Goal: Transaction & Acquisition: Book appointment/travel/reservation

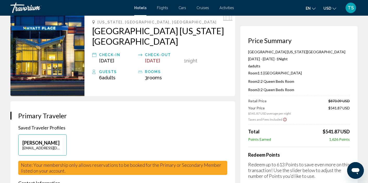
click at [27, 9] on div "Travorium" at bounding box center [36, 8] width 52 height 10
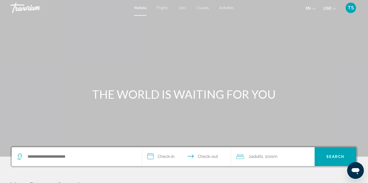
click at [60, 161] on div "Search widget" at bounding box center [77, 156] width 120 height 19
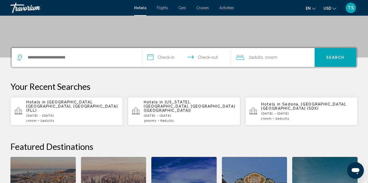
scroll to position [129, 0]
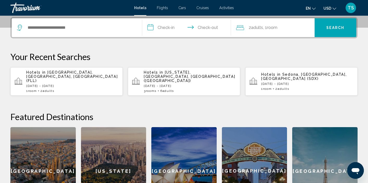
click at [61, 23] on div "Search widget" at bounding box center [77, 27] width 120 height 19
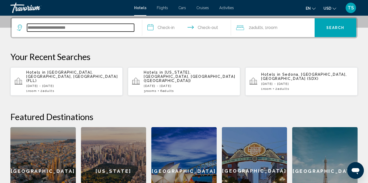
click at [59, 28] on input "Search widget" at bounding box center [80, 28] width 107 height 8
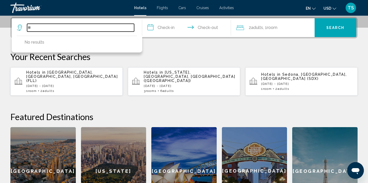
type input "*"
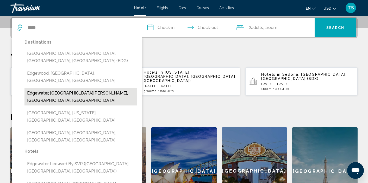
click at [76, 88] on button "Edgewater, Fort Lee - Paramus, NJ, United States" at bounding box center [81, 96] width 113 height 17
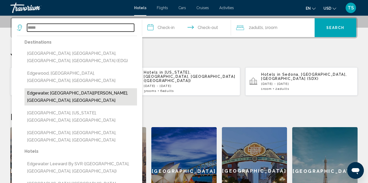
type input "**********"
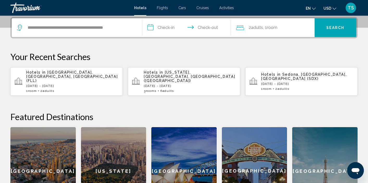
click at [169, 26] on input "**********" at bounding box center [187, 28] width 91 height 20
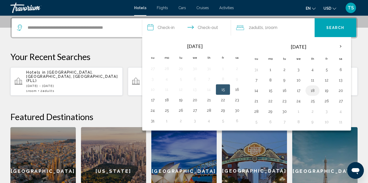
click at [314, 92] on button "18" at bounding box center [313, 90] width 8 height 7
click at [328, 89] on button "19" at bounding box center [327, 90] width 8 height 7
type input "**********"
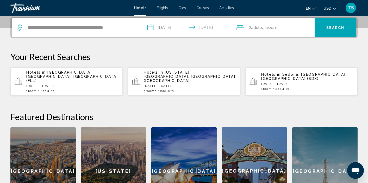
click at [274, 30] on span ", 1 Room rooms" at bounding box center [270, 27] width 14 height 7
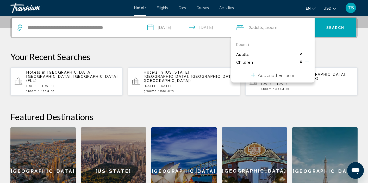
click at [307, 53] on icon "Increment adults" at bounding box center [307, 54] width 5 height 5
click at [295, 53] on icon "Decrement adults" at bounding box center [295, 54] width 5 height 5
click at [346, 28] on button "Search" at bounding box center [336, 27] width 42 height 19
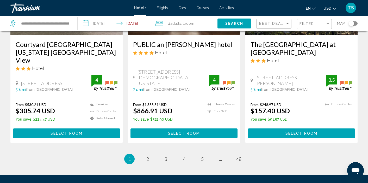
scroll to position [697, 0]
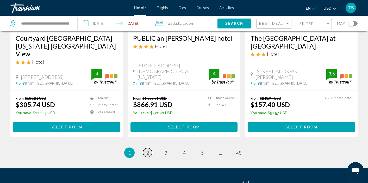
click at [148, 150] on span "2" at bounding box center [148, 153] width 3 height 6
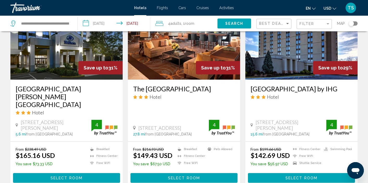
scroll to position [654, 0]
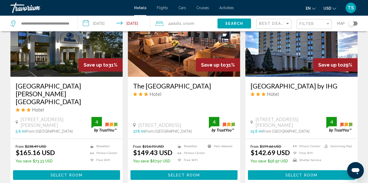
drag, startPoint x: 21, startPoint y: 96, endPoint x: 37, endPoint y: 101, distance: 16.8
click at [37, 116] on span "650 Terrace Ave, Hasbrouck Heights" at bounding box center [56, 121] width 71 height 11
copy span "650 Terrace Ave, Hasbrouck Heights"
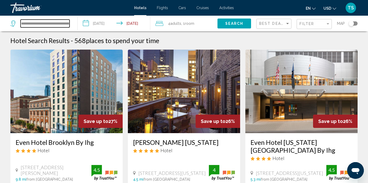
click at [62, 21] on input "**********" at bounding box center [45, 24] width 49 height 8
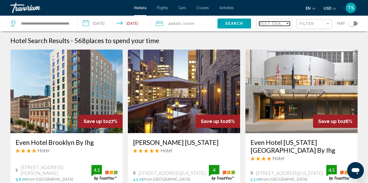
click at [287, 23] on div "Sort by" at bounding box center [288, 23] width 3 height 1
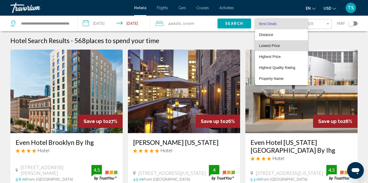
click at [271, 45] on span "Lowest Price" at bounding box center [269, 46] width 21 height 4
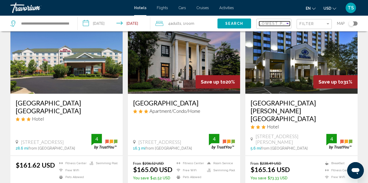
scroll to position [430, 0]
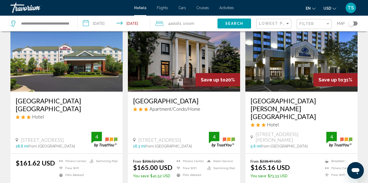
drag, startPoint x: 257, startPoint y: 126, endPoint x: 272, endPoint y: 131, distance: 15.8
click at [272, 131] on span "650 Terrace Ave, Hasbrouck Heights" at bounding box center [291, 136] width 71 height 11
copy span "650 Terrace Ave, Hasbrouck Heights"
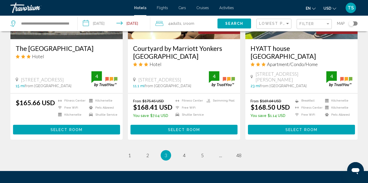
scroll to position [690, 0]
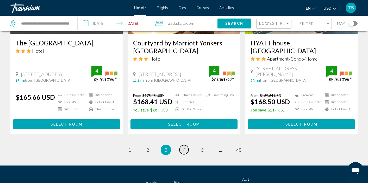
click at [186, 145] on link "page 4" at bounding box center [184, 149] width 9 height 9
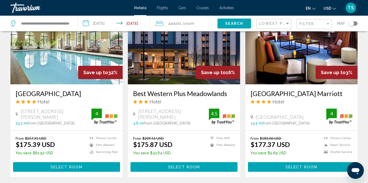
scroll to position [439, 0]
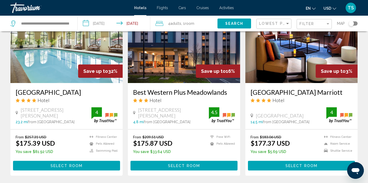
drag, startPoint x: 139, startPoint y: 108, endPoint x: 157, endPoint y: 114, distance: 19.6
click at [157, 114] on span "250 Harmon Meadow Boulevard, Secaucus" at bounding box center [173, 112] width 71 height 11
copy span "250 Harmon Meadow Boulevard, Secaucus"
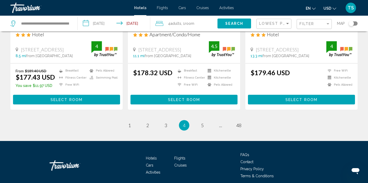
scroll to position [697, 0]
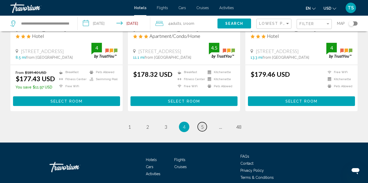
click at [203, 126] on span "5" at bounding box center [202, 127] width 3 height 6
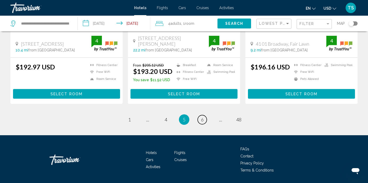
scroll to position [707, 0]
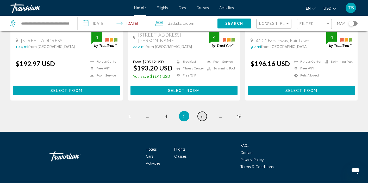
click at [201, 116] on link "page 6" at bounding box center [202, 116] width 9 height 9
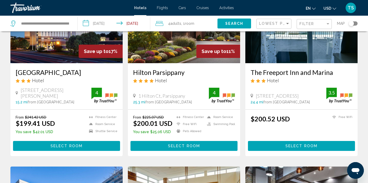
scroll to position [263, 0]
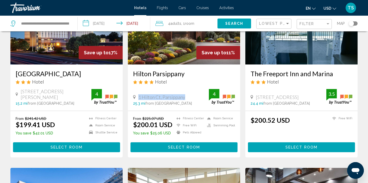
drag, startPoint x: 140, startPoint y: 88, endPoint x: 185, endPoint y: 87, distance: 45.1
click at [185, 94] on div "1 Hilton Ct, Parsippany" at bounding box center [171, 97] width 76 height 6
click at [185, 94] on div "1 Hilton Ct, Parsippany 25.3 mi from Edgewater city center from hotel" at bounding box center [171, 99] width 76 height 11
drag, startPoint x: 140, startPoint y: 87, endPoint x: 184, endPoint y: 86, distance: 44.6
click at [184, 94] on span "1 Hilton Ct, Parsippany" at bounding box center [161, 97] width 47 height 6
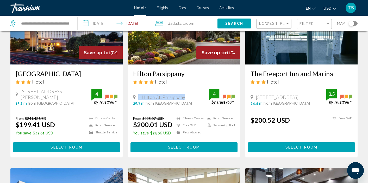
copy span "1 Hilton Ct, Parsippany"
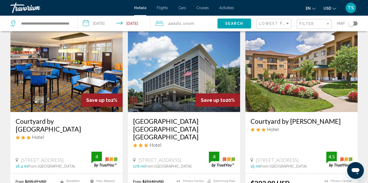
scroll to position [605, 0]
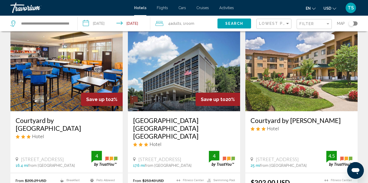
drag, startPoint x: 257, startPoint y: 136, endPoint x: 320, endPoint y: 134, distance: 62.6
click at [320, 156] on div "3769 Route 46 East, Parsippany" at bounding box center [289, 159] width 76 height 6
copy span "3769 Route 46 East, Parsippany"
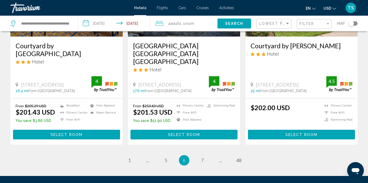
scroll to position [679, 0]
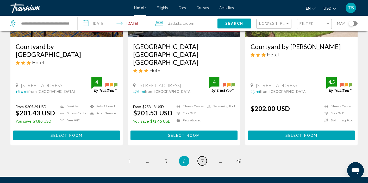
click at [203, 158] on span "7" at bounding box center [202, 161] width 3 height 6
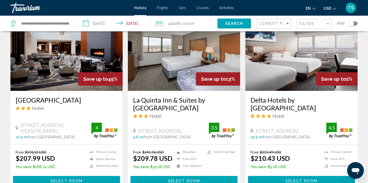
scroll to position [242, 0]
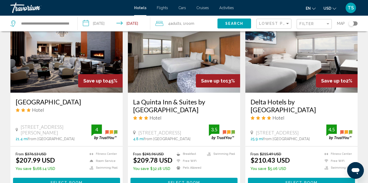
drag, startPoint x: 140, startPoint y: 124, endPoint x: 194, endPoint y: 126, distance: 54.3
click at [194, 130] on div "350 Lighting Way, Secaucus" at bounding box center [171, 133] width 76 height 6
copy span "350 Lighting Way, Secaucus"
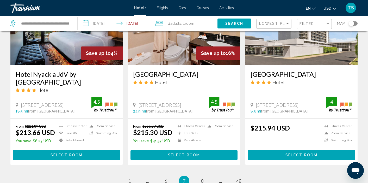
scroll to position [674, 0]
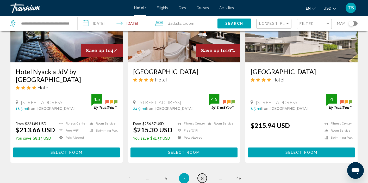
click at [203, 175] on span "8" at bounding box center [202, 178] width 3 height 6
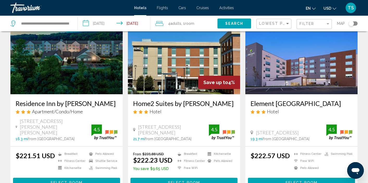
scroll to position [628, 0]
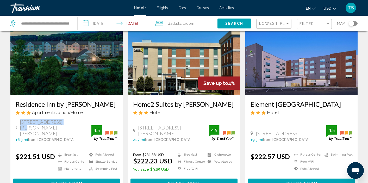
drag, startPoint x: 21, startPoint y: 111, endPoint x: 63, endPoint y: 113, distance: 42.0
click at [63, 119] on div "30 Nevins Rd, Wayne" at bounding box center [54, 127] width 76 height 17
copy span "30 Nevins Rd, Wayne"
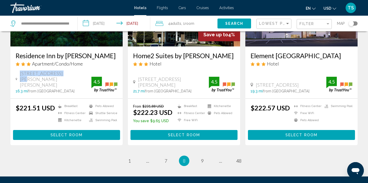
scroll to position [677, 0]
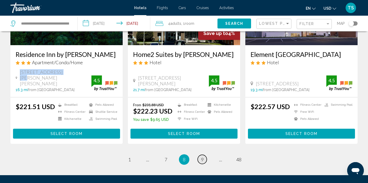
click at [202, 156] on span "9" at bounding box center [202, 159] width 3 height 6
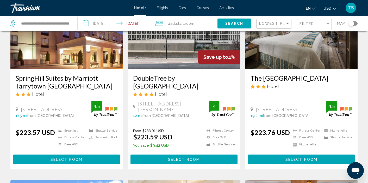
scroll to position [67, 0]
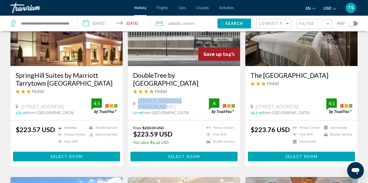
drag, startPoint x: 139, startPoint y: 106, endPoint x: 197, endPoint y: 105, distance: 58.4
click at [197, 105] on span "1048 Raymond Blvd., Newark" at bounding box center [173, 103] width 71 height 11
copy span "1048 Raymond Blvd., Newark"
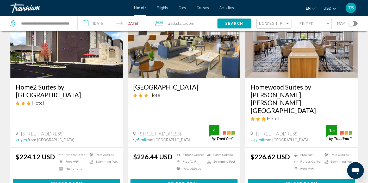
scroll to position [249, 0]
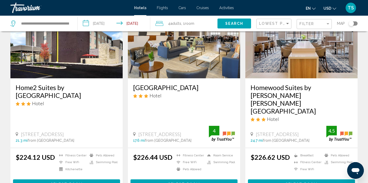
drag, startPoint x: 139, startPoint y: 118, endPoint x: 201, endPoint y: 118, distance: 61.8
click at [181, 131] on span "600 White Plains Rd, Tarrytown" at bounding box center [159, 134] width 43 height 6
copy span "600 White Plains Rd, Tarrytown"
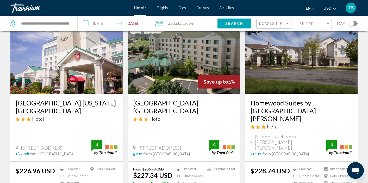
scroll to position [442, 0]
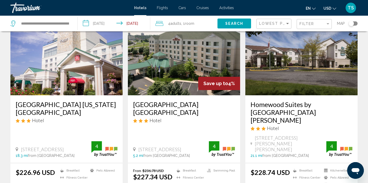
drag, startPoint x: 138, startPoint y: 114, endPoint x: 177, endPoint y: 119, distance: 39.2
click at [177, 146] on span "875 State Route 3 East Service Road, North Bergen" at bounding box center [159, 149] width 43 height 6
copy span "875 State Route 3 East Service Road, North Bergen"
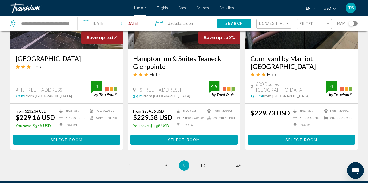
scroll to position [692, 0]
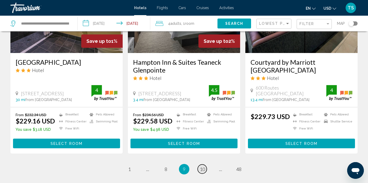
click at [202, 166] on span "10" at bounding box center [202, 169] width 5 height 6
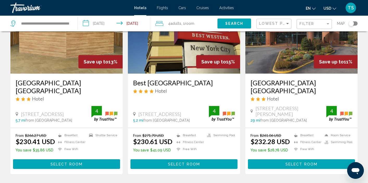
scroll to position [61, 0]
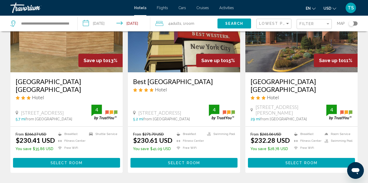
drag, startPoint x: 21, startPoint y: 107, endPoint x: 36, endPoint y: 112, distance: 15.6
click at [36, 112] on span "1706 Paterson Plank Rd, North Bergen" at bounding box center [42, 113] width 43 height 6
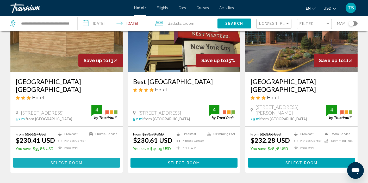
click at [68, 162] on span "Select Room" at bounding box center [67, 163] width 32 height 4
